Goal: Download file/media

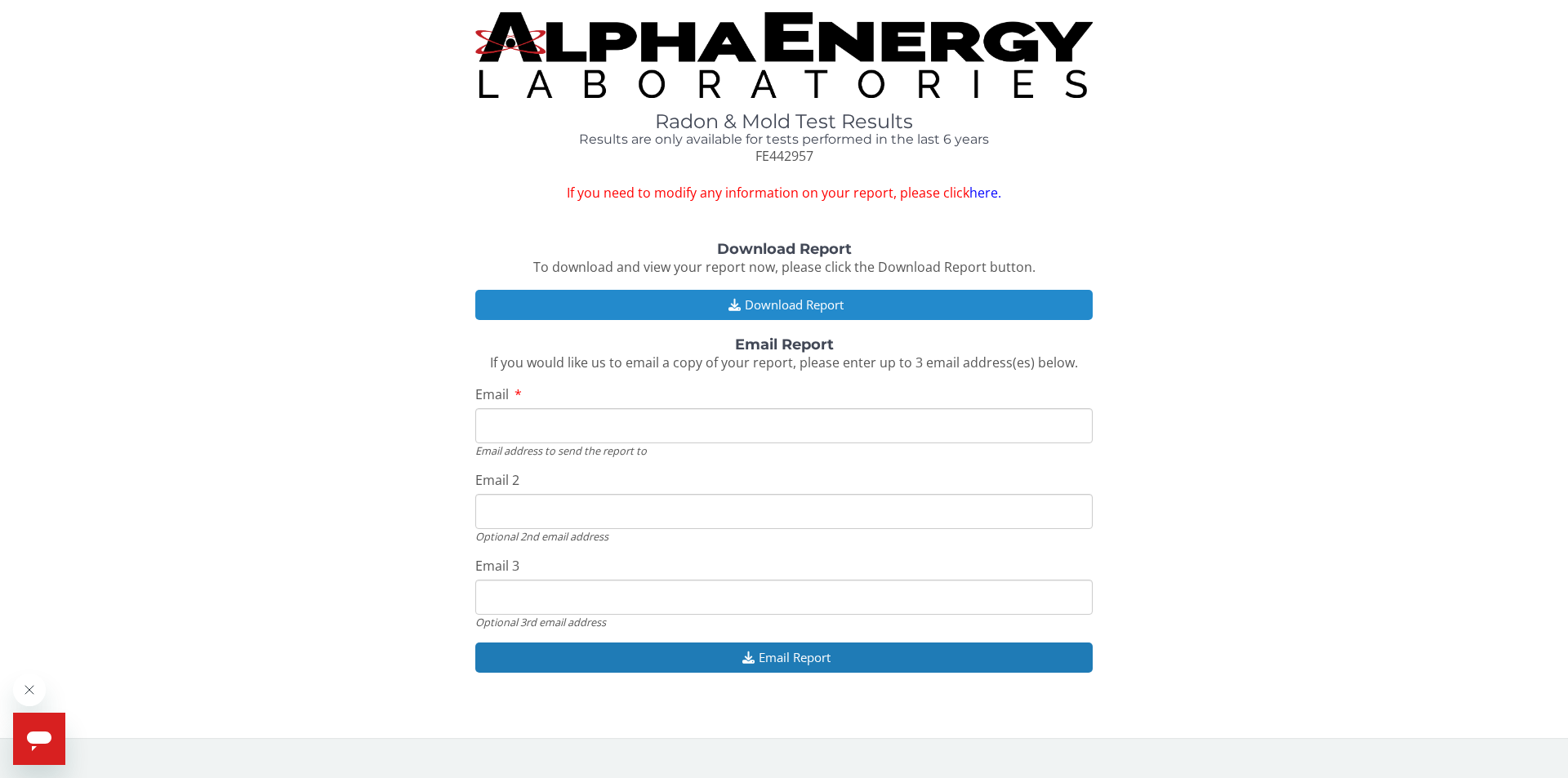
click at [822, 297] on button "Download Report" at bounding box center [783, 304] width 618 height 30
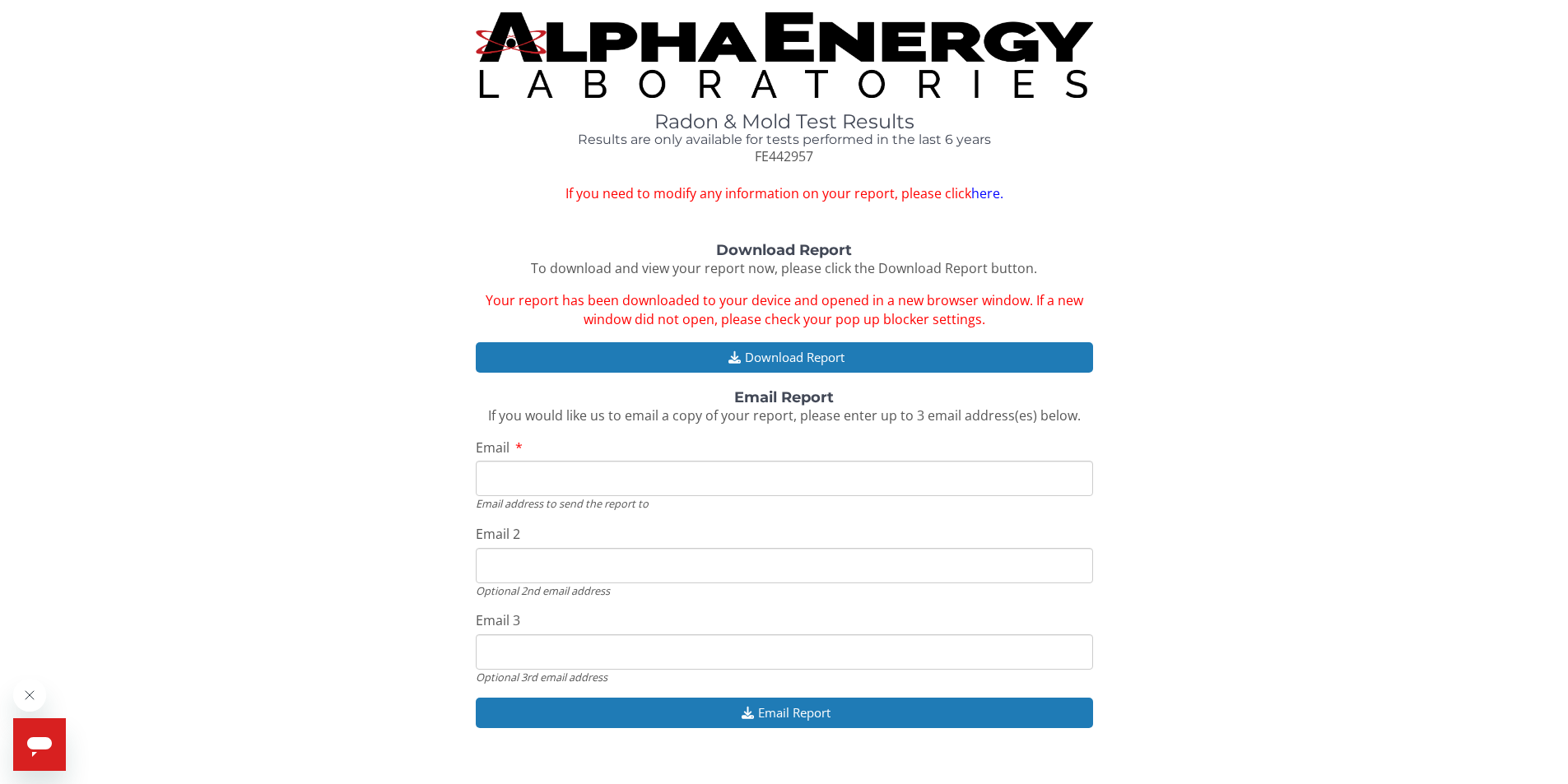
click at [37, 740] on icon "Open messaging window" at bounding box center [40, 747] width 25 height 20
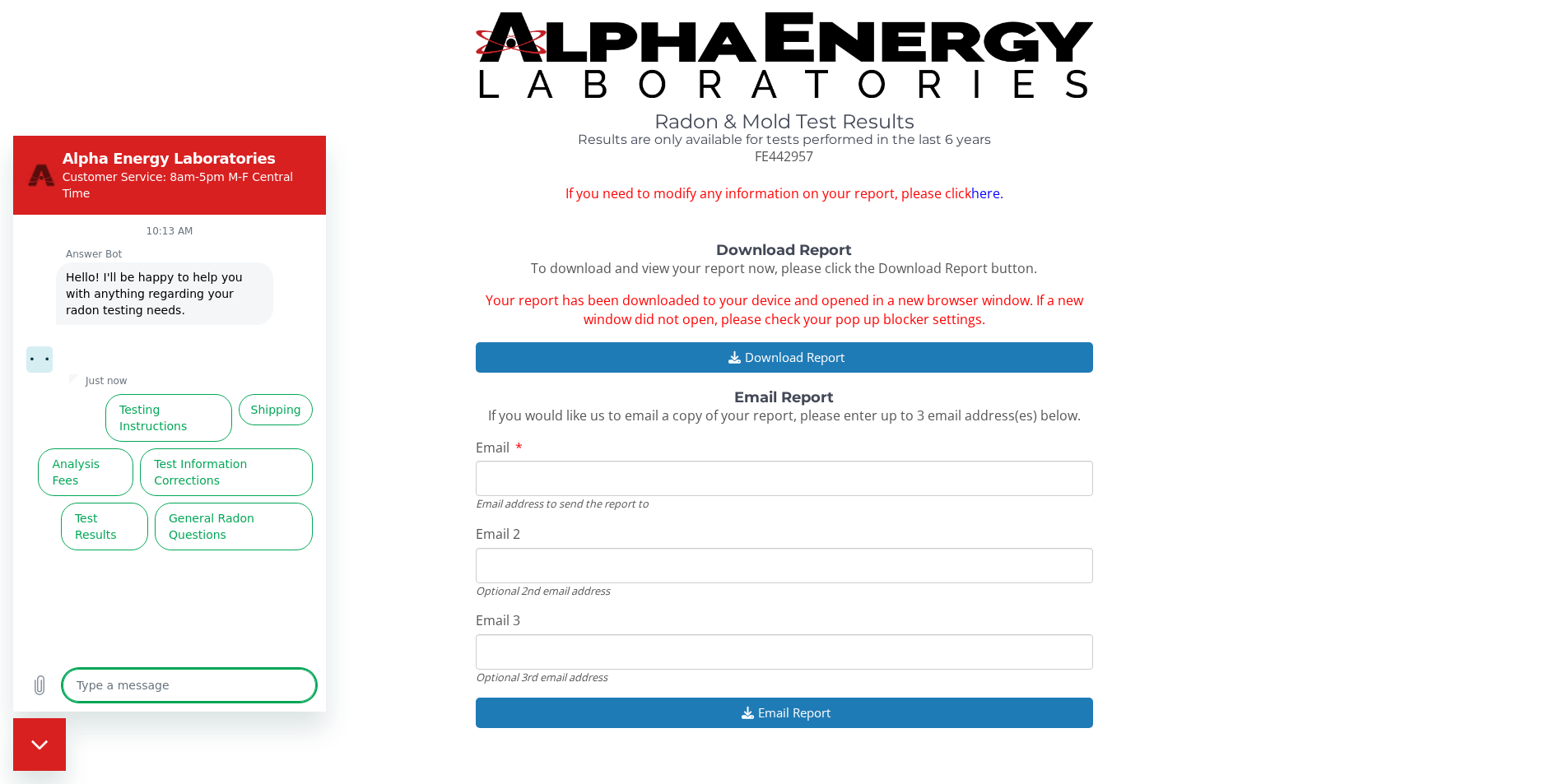
click at [411, 273] on div "Download Report To download and view your report now, please click the Download…" at bounding box center [784, 494] width 1543 height 502
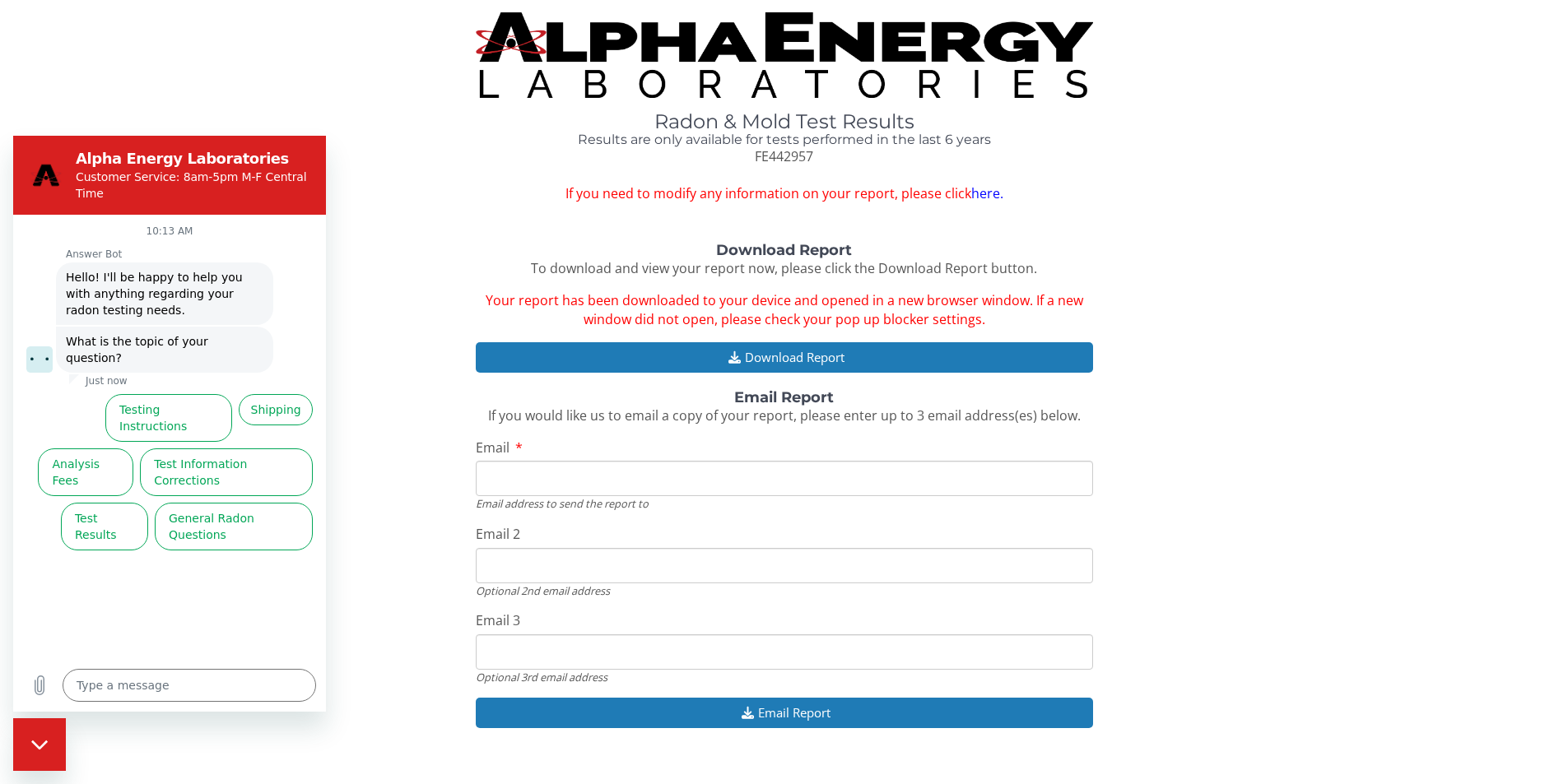
click at [361, 204] on div "Radon & Mold Test Results Results are only available for tests performed in the…" at bounding box center [784, 390] width 1543 height 756
drag, startPoint x: 361, startPoint y: 898, endPoint x: 37, endPoint y: 744, distance: 358.7
click at [37, 744] on icon "Close messaging window" at bounding box center [40, 744] width 17 height 11
type textarea "x"
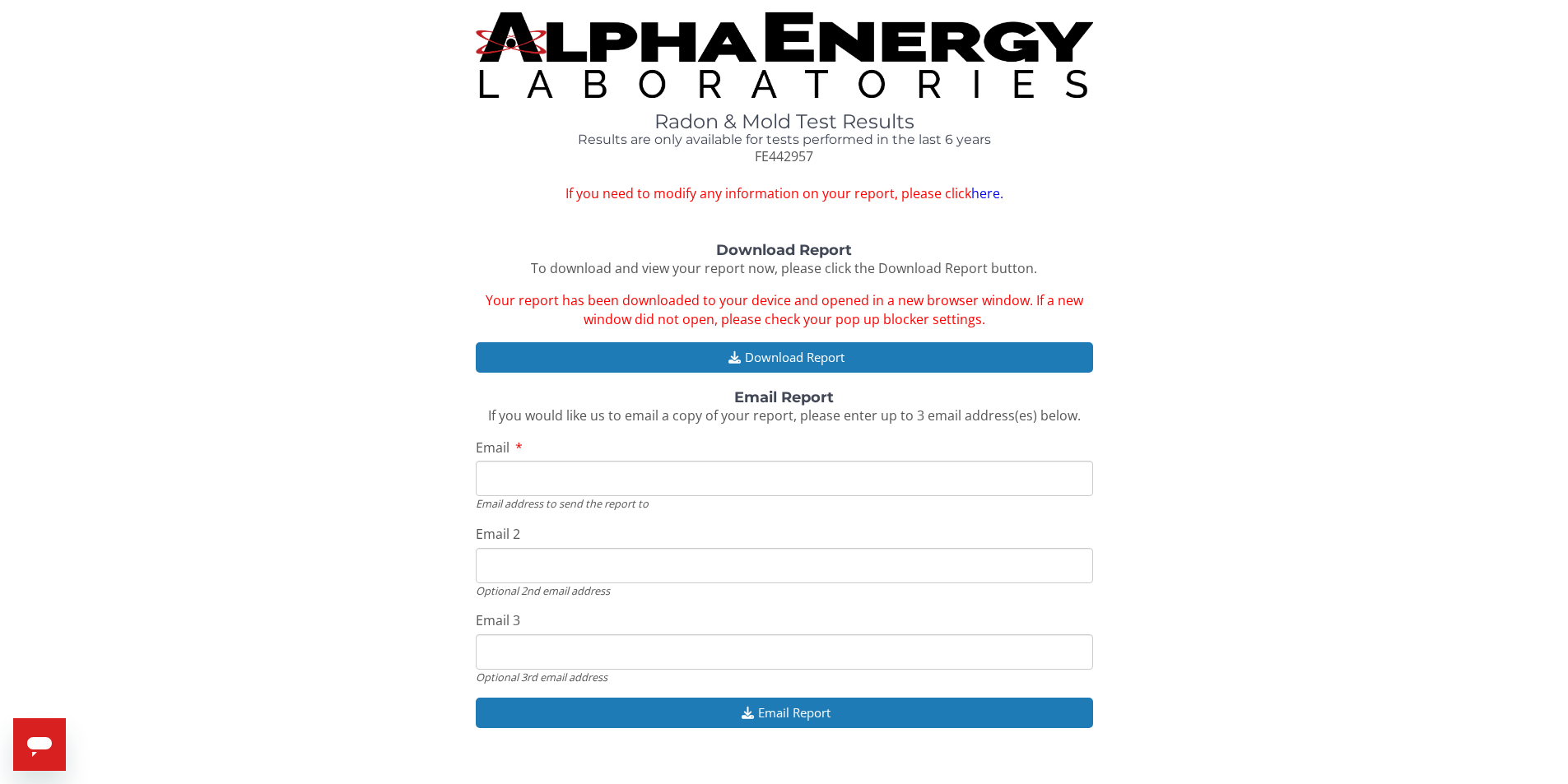
click at [504, 475] on input "Email" at bounding box center [784, 478] width 617 height 36
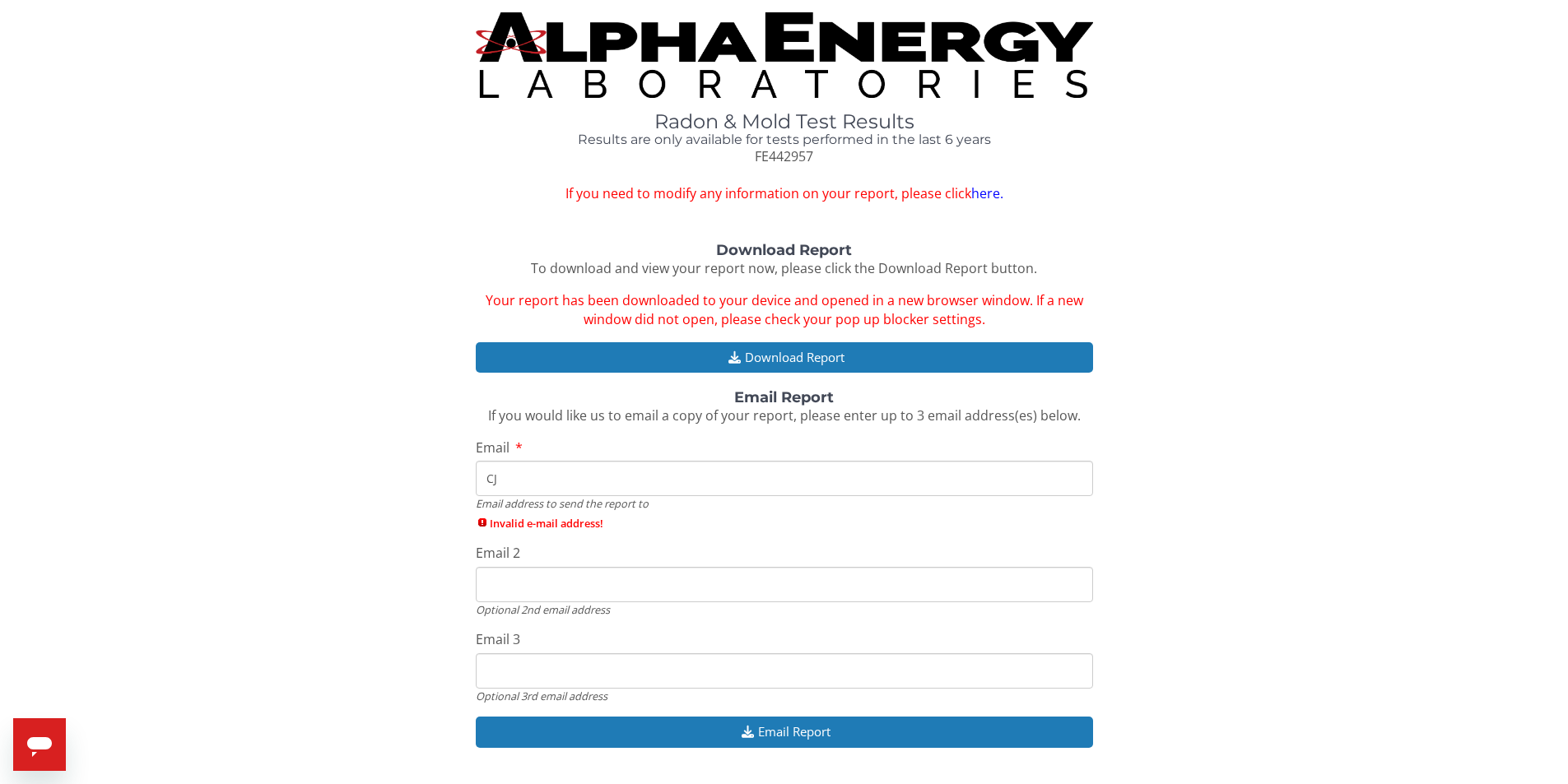
type input "C"
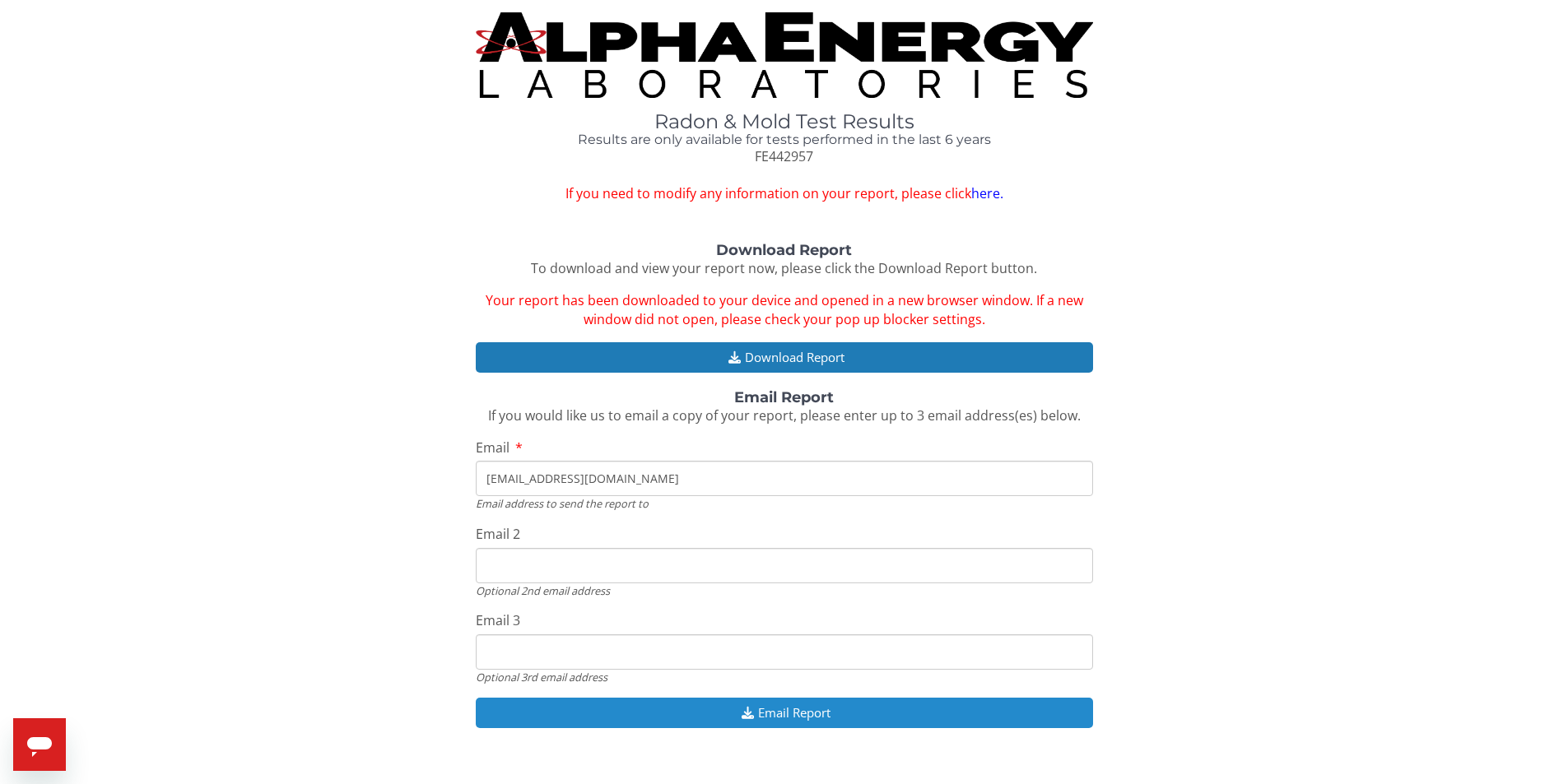
type input "cjdkaj@aol.com"
click at [655, 720] on button "Email Report" at bounding box center [784, 712] width 617 height 31
